Goal: Find specific page/section: Find specific page/section

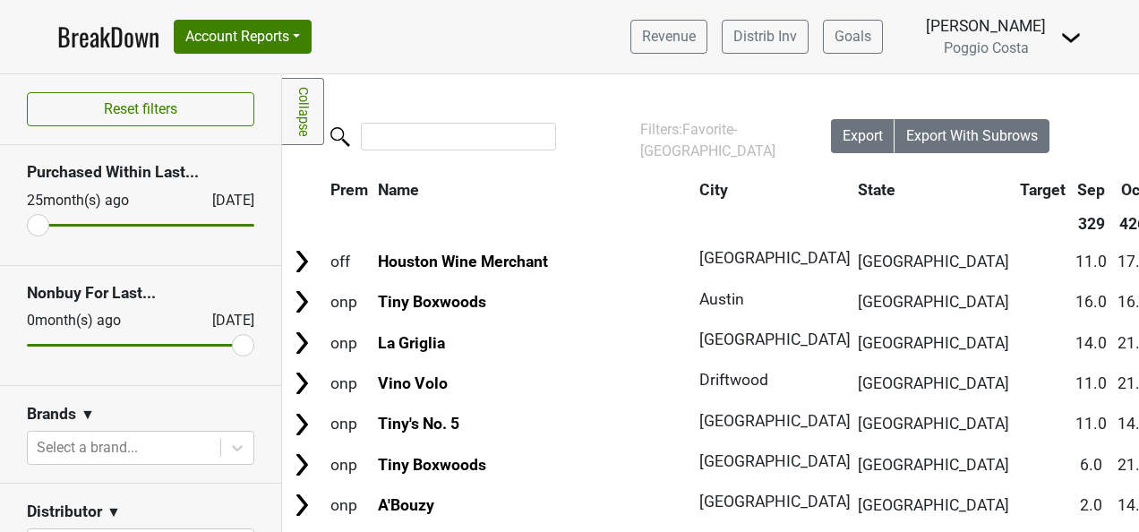
scroll to position [269, 0]
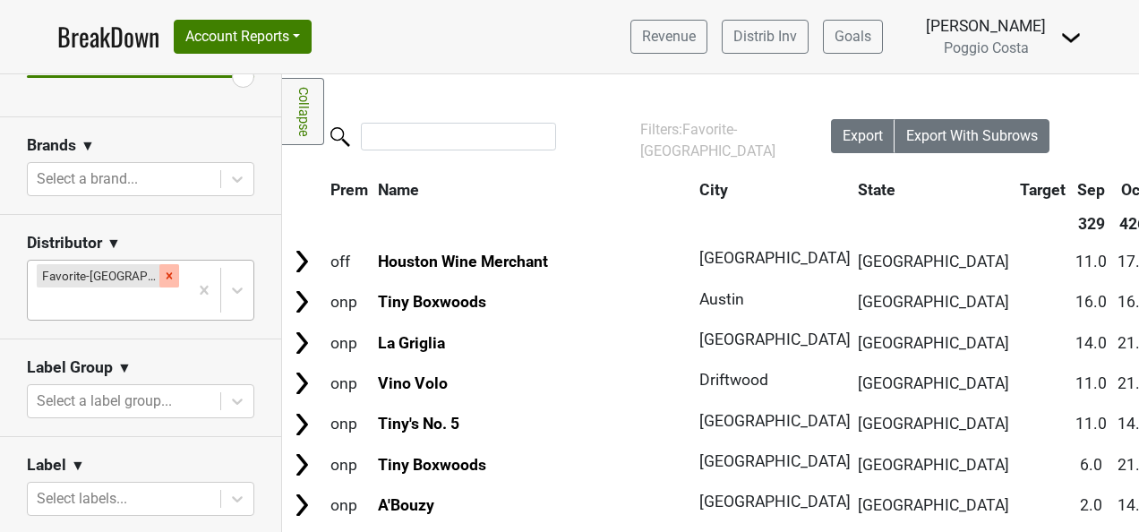
click at [163, 270] on icon "Remove Favorite-TX" at bounding box center [169, 276] width 13 height 13
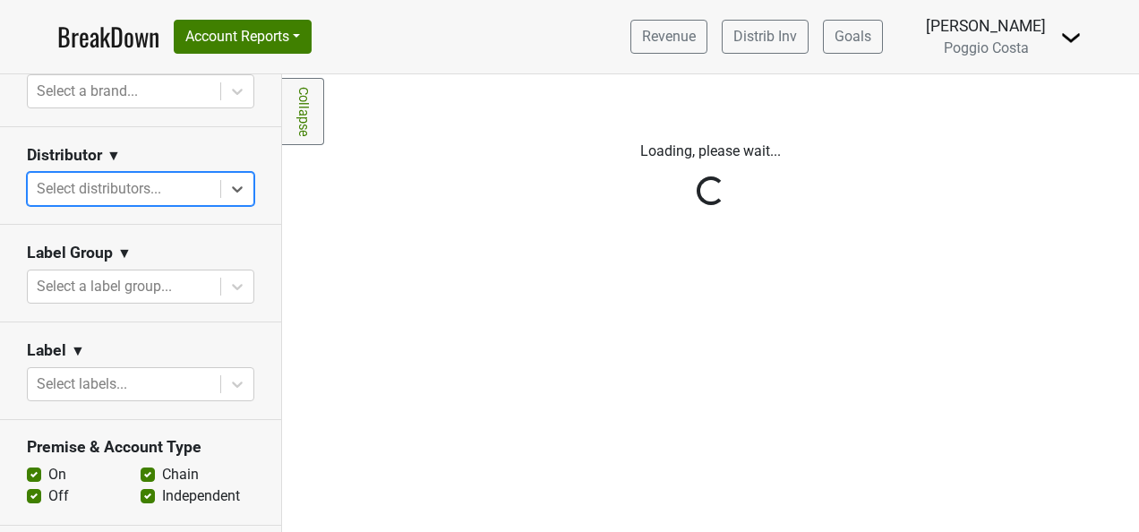
scroll to position [358, 0]
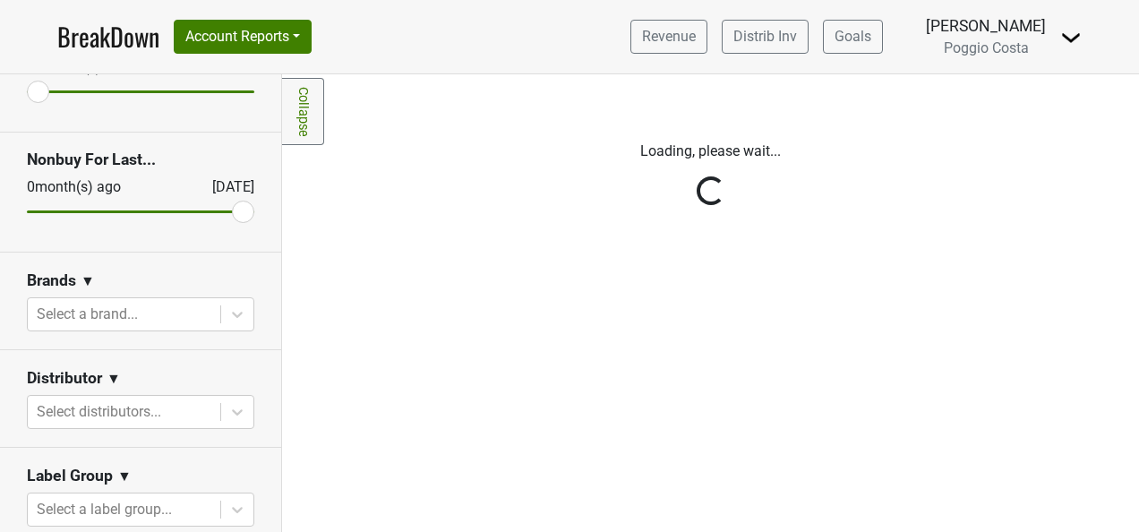
scroll to position [269, 0]
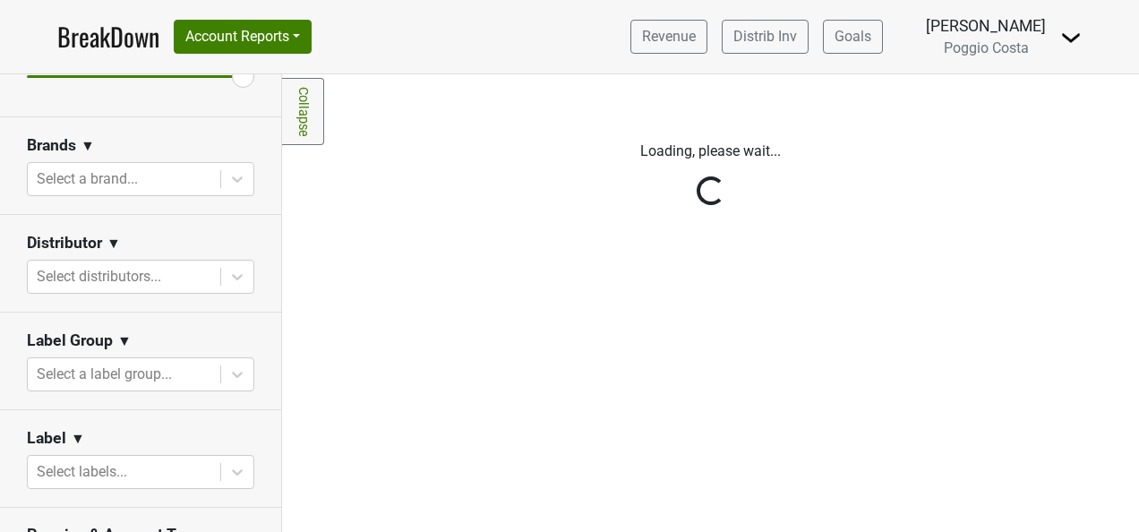
click at [162, 276] on div "Reset filters Purchased Within Last... [DATE] [DATE] Nonbuy For Last... [DATE] …" at bounding box center [141, 303] width 282 height 458
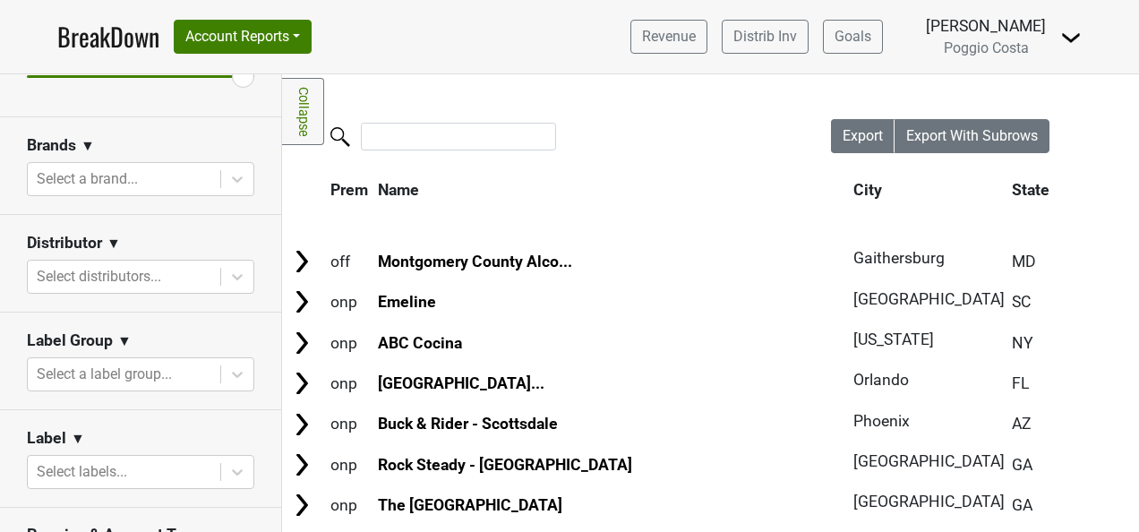
click at [213, 233] on div "Distributor ▼" at bounding box center [140, 246] width 227 height 27
click at [147, 274] on div at bounding box center [124, 276] width 175 height 25
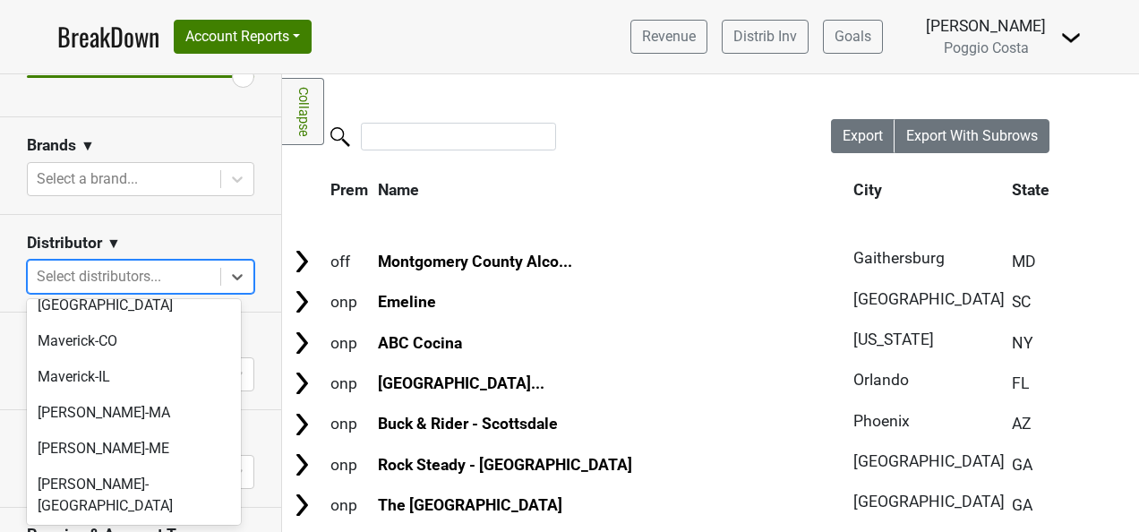
scroll to position [716, 0]
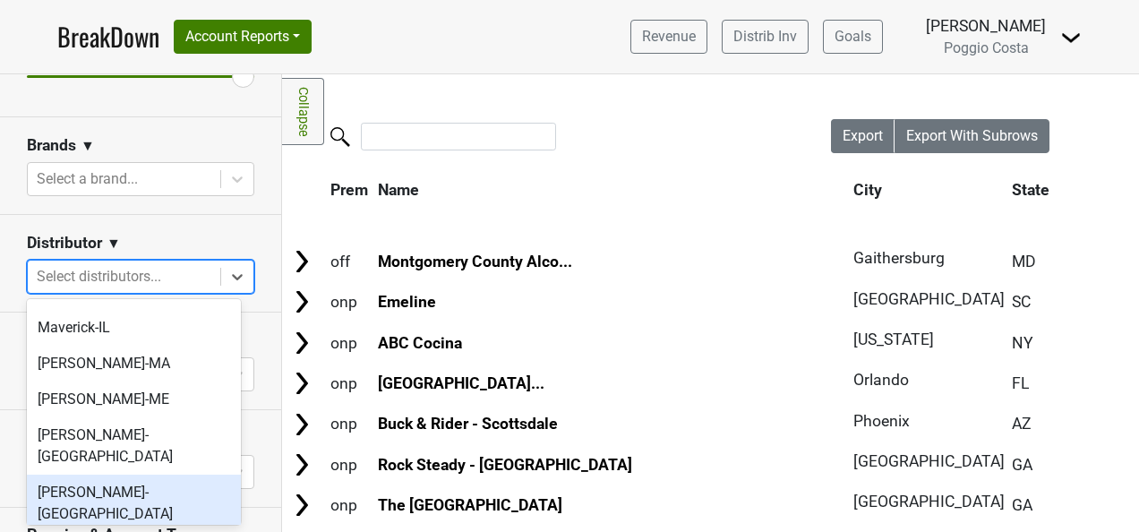
click at [174, 475] on div "MS Walker-NJ" at bounding box center [134, 503] width 214 height 57
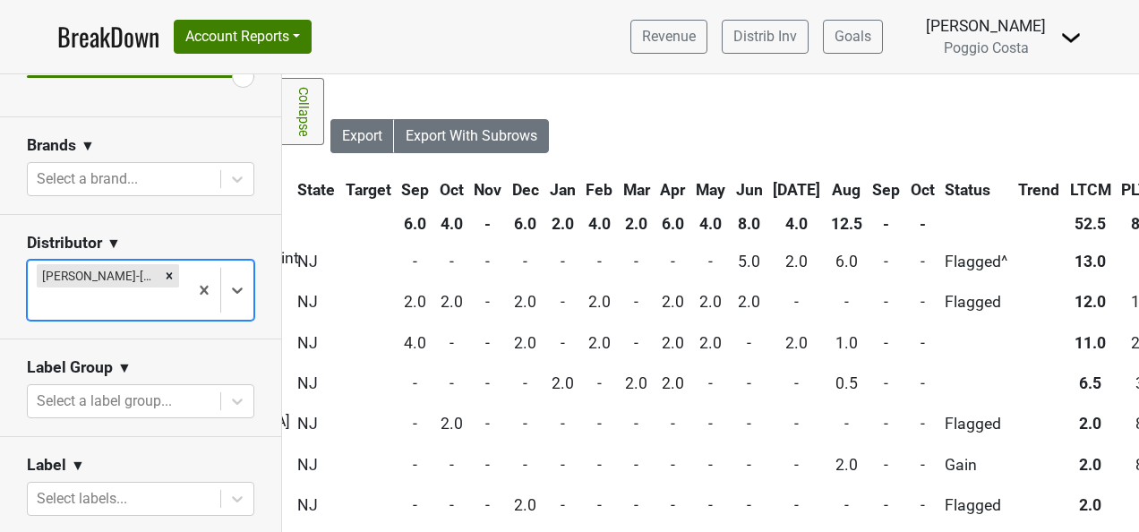
scroll to position [0, 0]
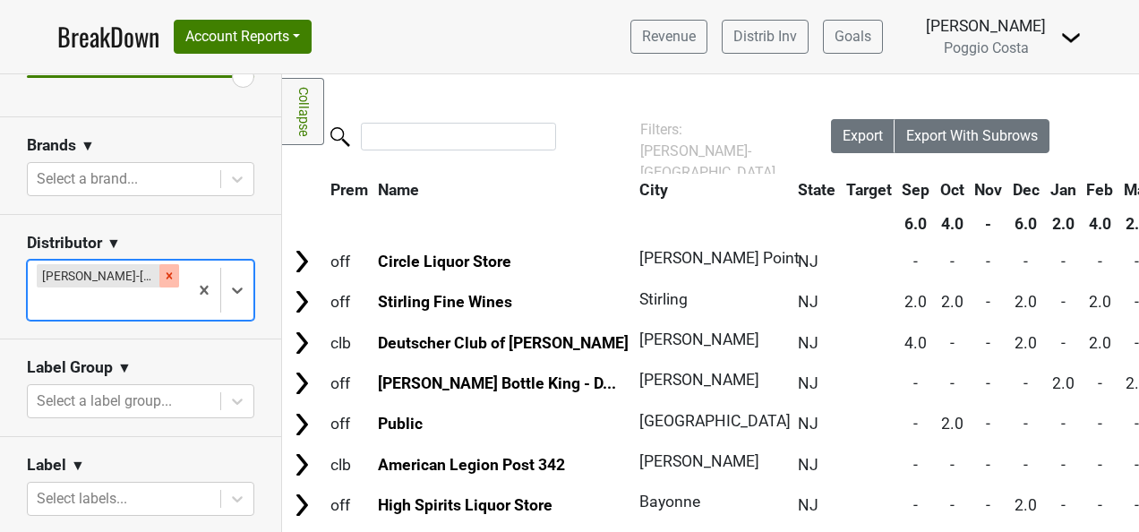
click at [163, 277] on icon "Remove MS Walker-NJ" at bounding box center [169, 276] width 13 height 13
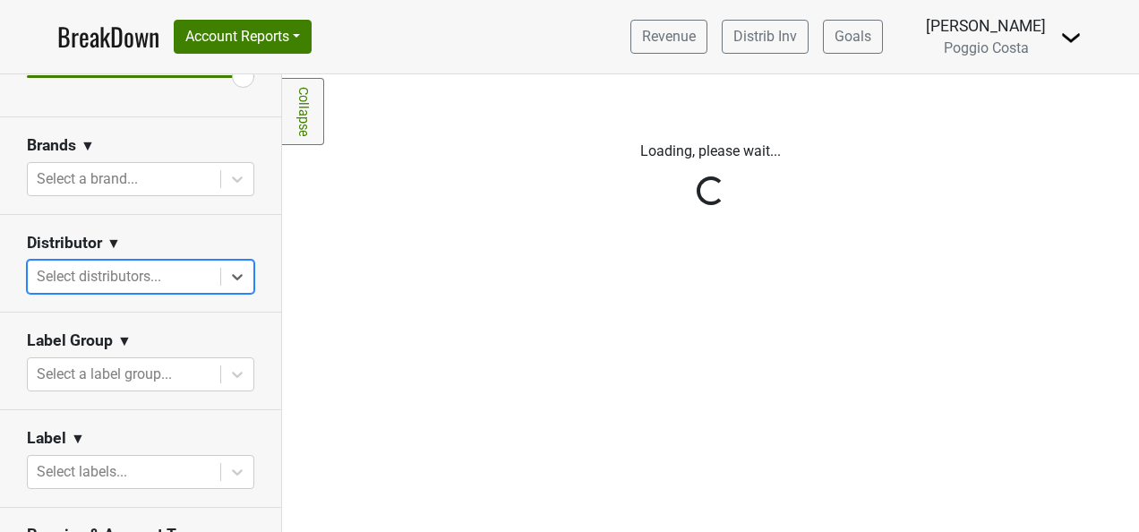
click at [152, 278] on div "Reset filters Purchased Within Last... 25 month(s) ago Oct '25 Nonbuy For Last.…" at bounding box center [141, 303] width 282 height 458
click at [181, 275] on div "Reset filters Purchased Within Last... 25 month(s) ago Oct '25 Nonbuy For Last.…" at bounding box center [141, 303] width 282 height 458
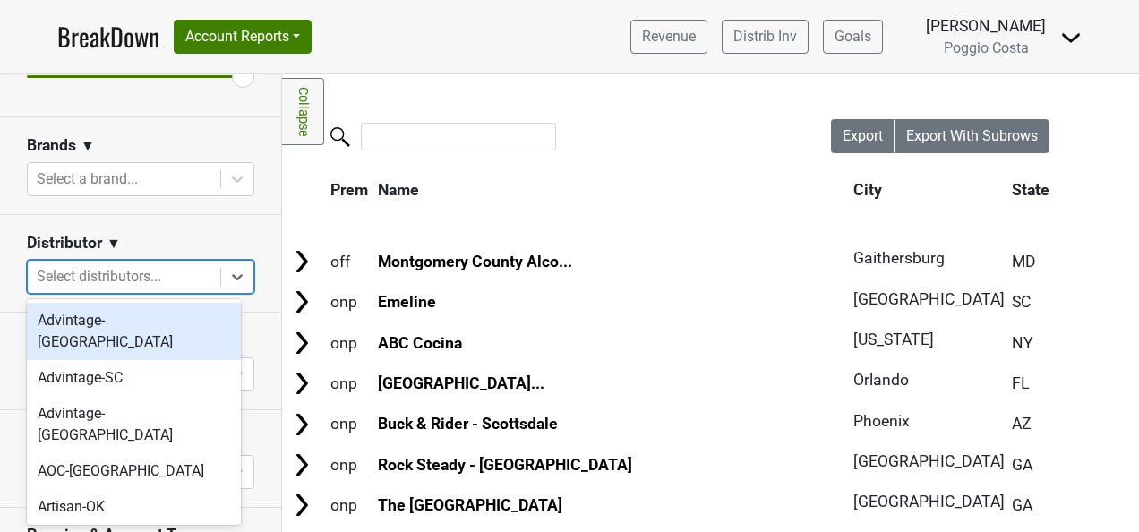
click at [163, 281] on div at bounding box center [124, 276] width 175 height 25
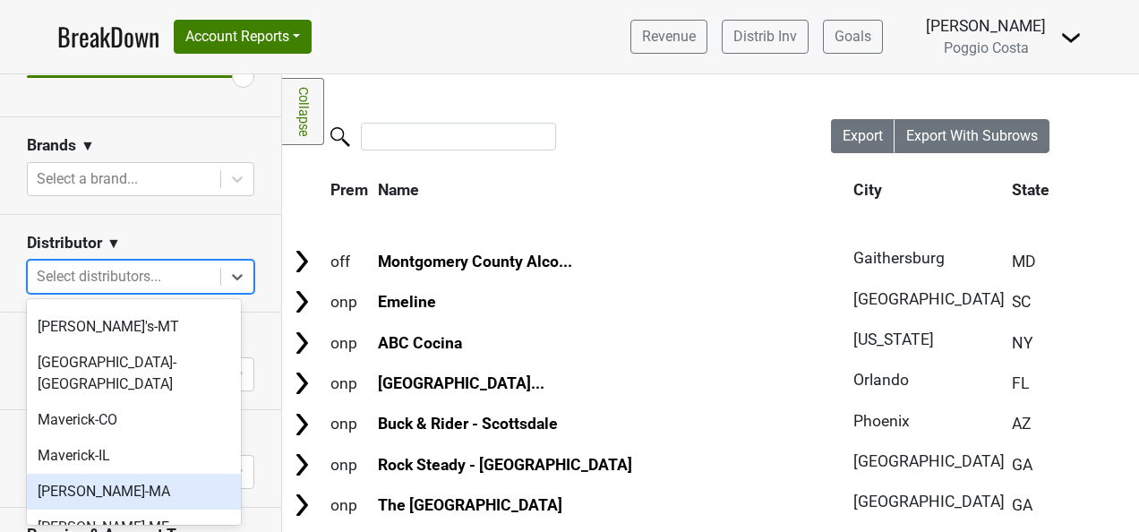
scroll to position [627, 0]
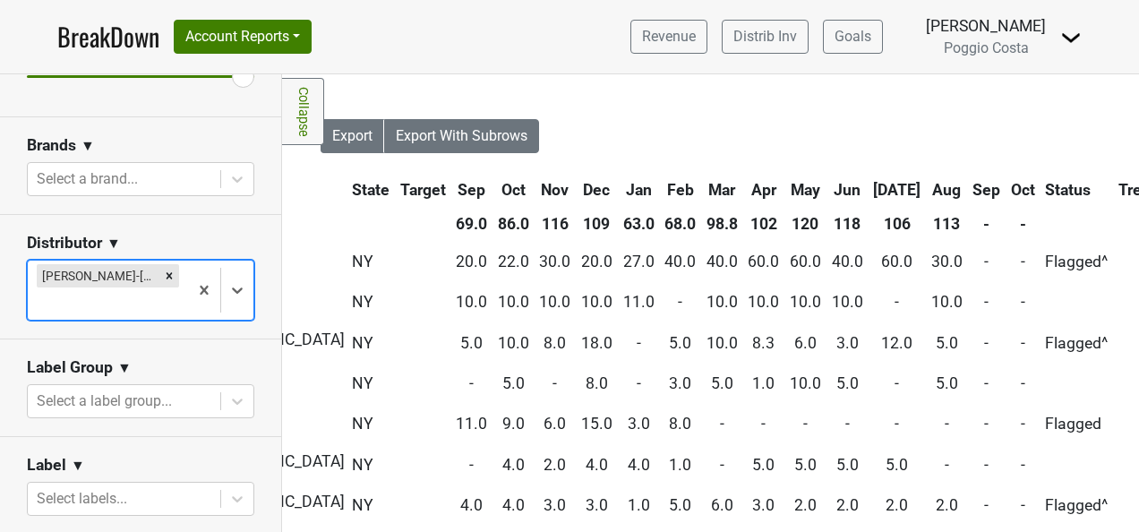
scroll to position [0, 0]
